Goal: Task Accomplishment & Management: Manage account settings

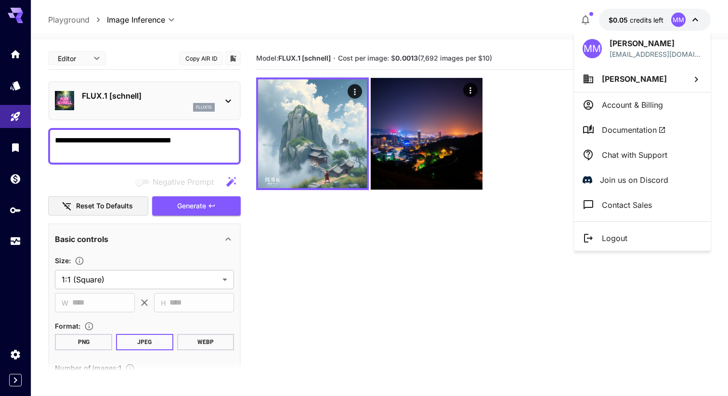
click at [639, 105] on p "Account & Billing" at bounding box center [632, 105] width 61 height 12
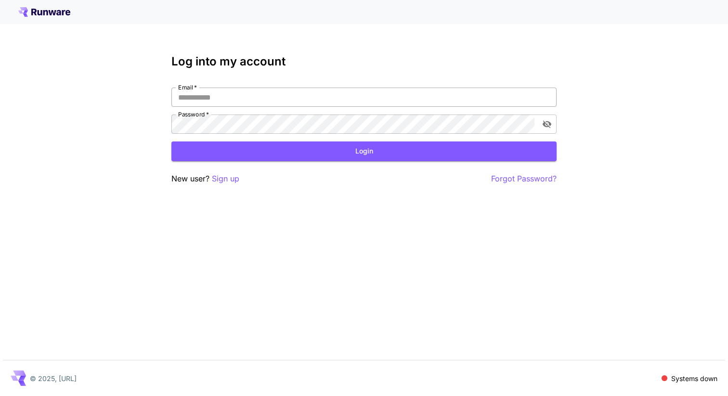
click at [402, 105] on input "Email   *" at bounding box center [363, 97] width 385 height 19
type input "**********"
click button "Login" at bounding box center [363, 152] width 385 height 20
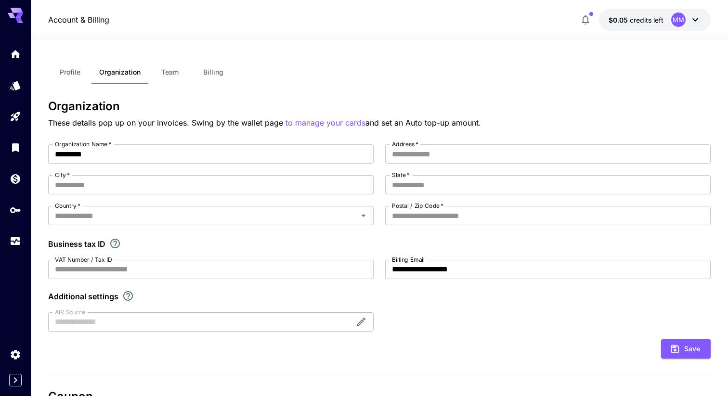
click at [71, 72] on span "Profile" at bounding box center [70, 72] width 21 height 9
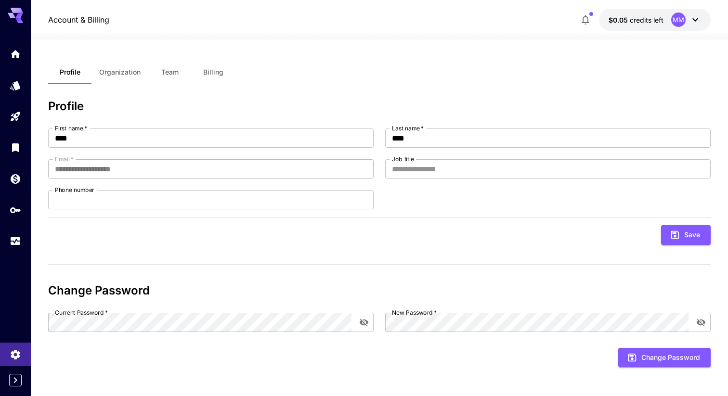
click at [210, 70] on span "Billing" at bounding box center [213, 72] width 20 height 9
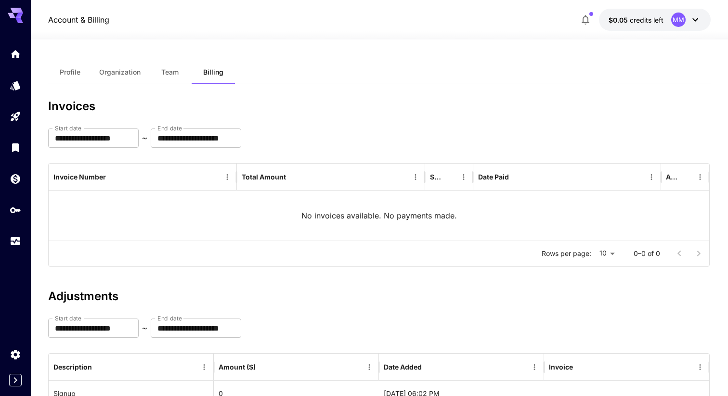
scroll to position [65, 0]
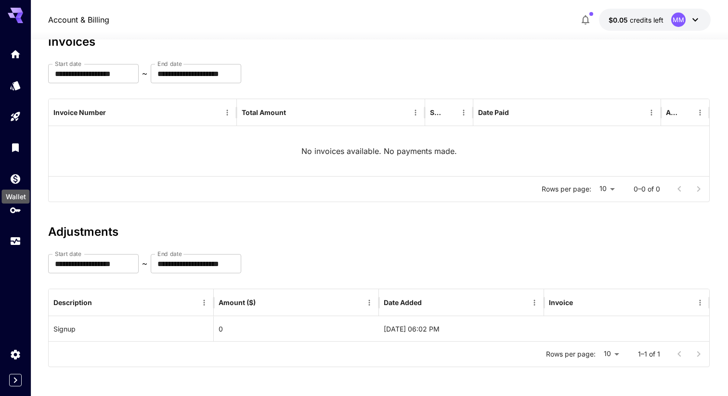
click at [19, 185] on div "Wallet" at bounding box center [16, 194] width 30 height 22
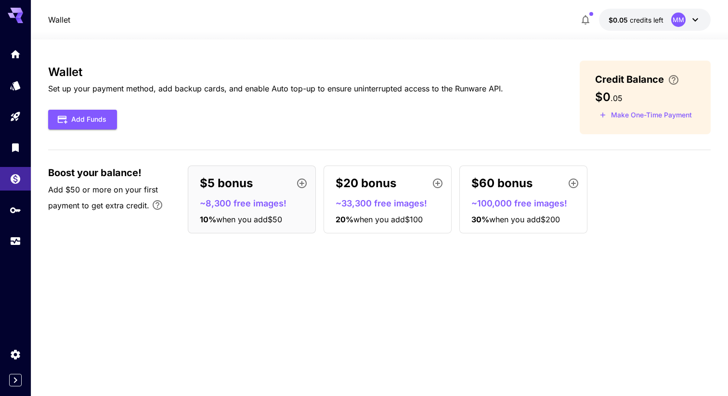
click at [272, 213] on div "$5 bonus ~8,300 free images! 10 % when you add $50" at bounding box center [252, 200] width 128 height 68
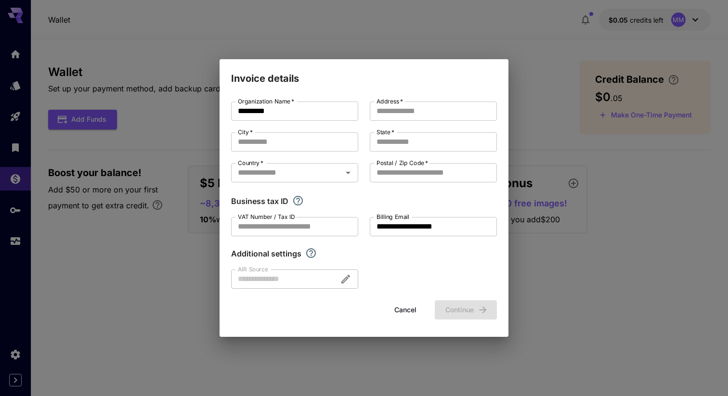
click at [175, 288] on div "**********" at bounding box center [364, 198] width 728 height 396
click at [272, 144] on input "City   *" at bounding box center [294, 141] width 127 height 19
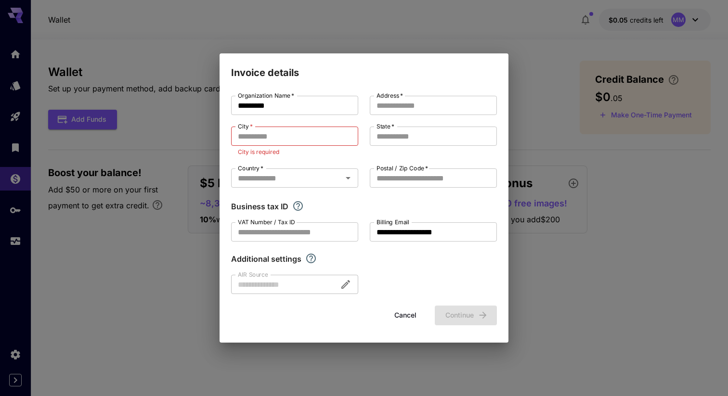
click at [125, 178] on div "**********" at bounding box center [364, 198] width 728 height 396
click at [405, 314] on button "Cancel" at bounding box center [405, 316] width 43 height 20
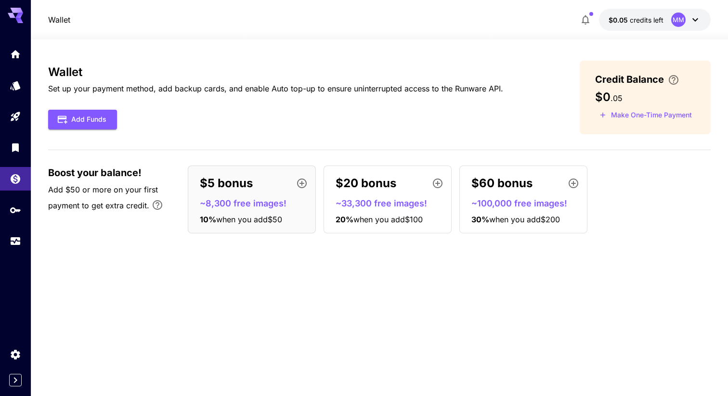
click at [210, 184] on p "$5 bonus" at bounding box center [226, 183] width 53 height 17
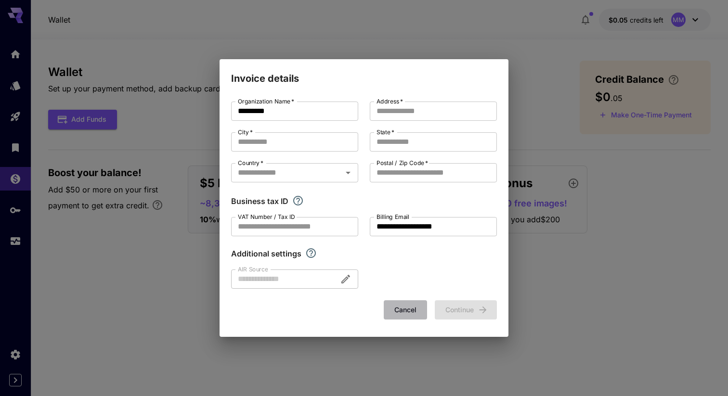
click at [405, 306] on button "Cancel" at bounding box center [405, 311] width 43 height 20
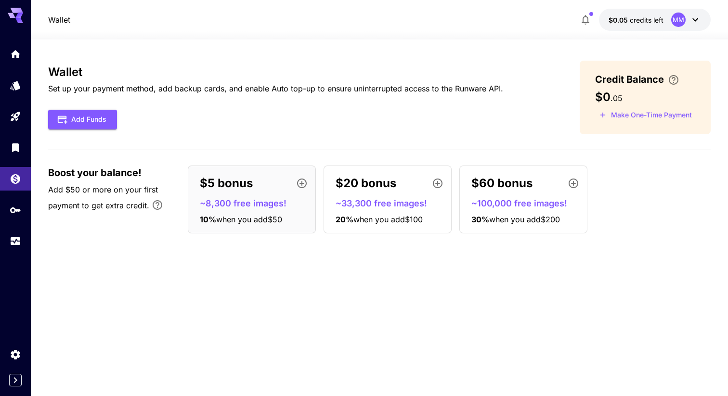
click at [405, 306] on div "Wallet Set up your payment method, add backup cards, and enable Auto top-up to …" at bounding box center [379, 218] width 663 height 314
